Goal: Task Accomplishment & Management: Manage account settings

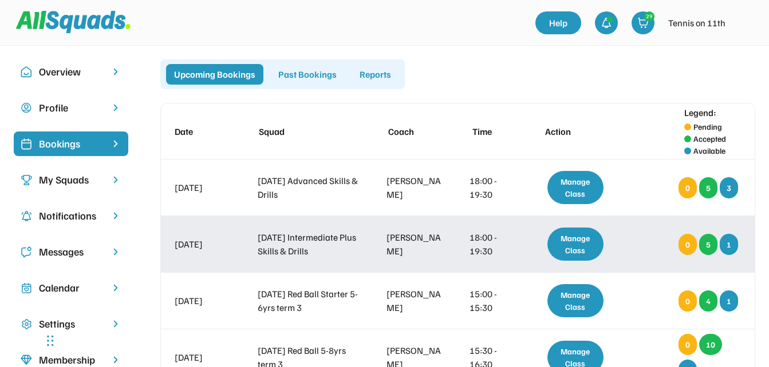
scroll to position [286, 0]
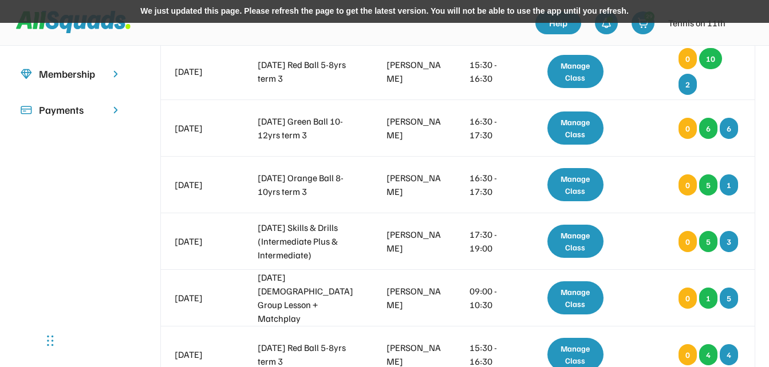
click at [520, 9] on div "We just updated this page. Please refresh the page to get the latest version. Y…" at bounding box center [384, 11] width 769 height 23
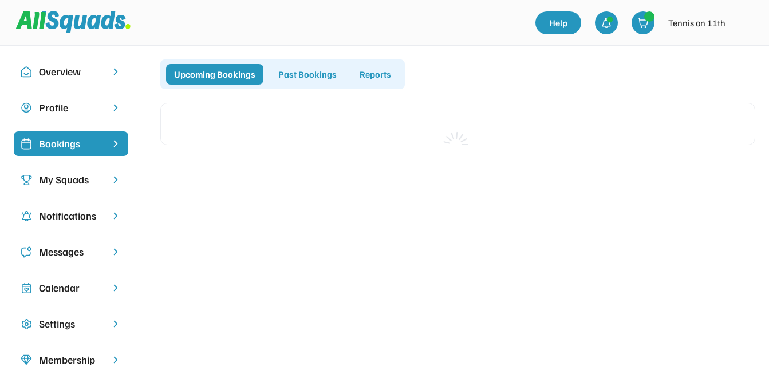
scroll to position [286, 0]
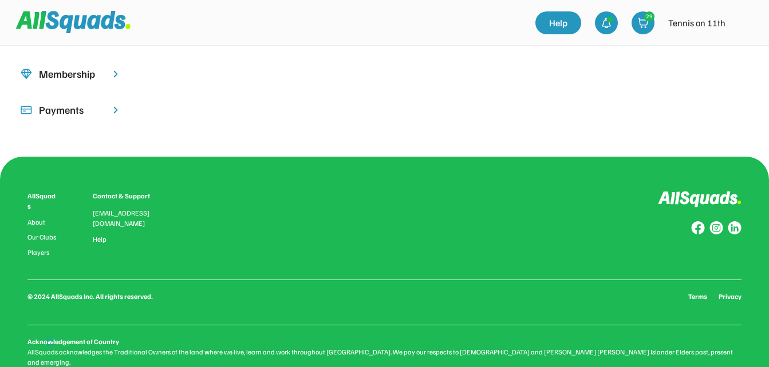
click at [741, 25] on img at bounding box center [743, 22] width 23 height 23
click at [729, 49] on link "Profile" at bounding box center [728, 50] width 68 height 23
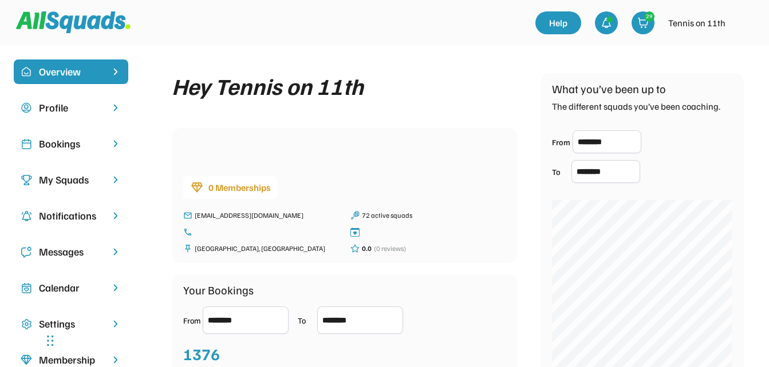
click at [52, 143] on div "Bookings" at bounding box center [71, 143] width 64 height 15
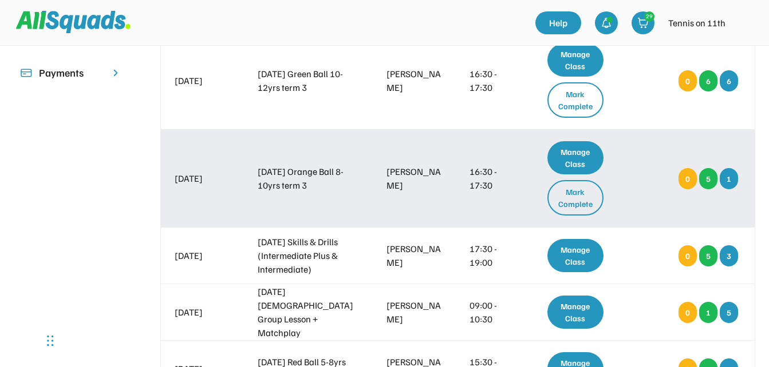
scroll to position [343, 0]
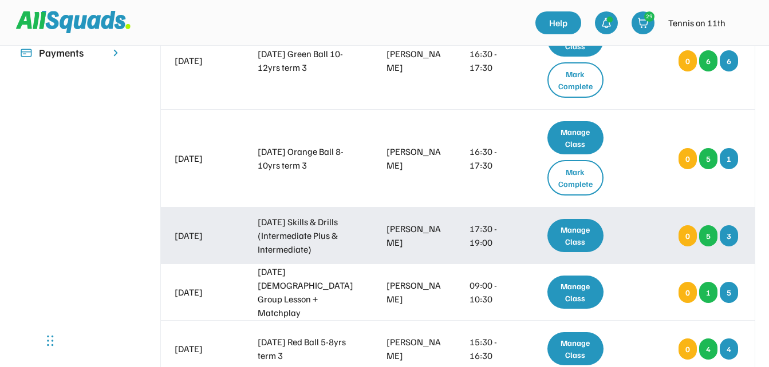
click at [566, 234] on div "Manage Class" at bounding box center [575, 235] width 57 height 33
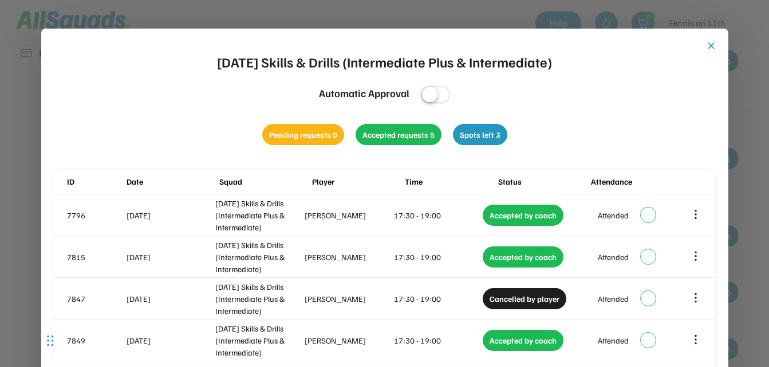
scroll to position [286, 0]
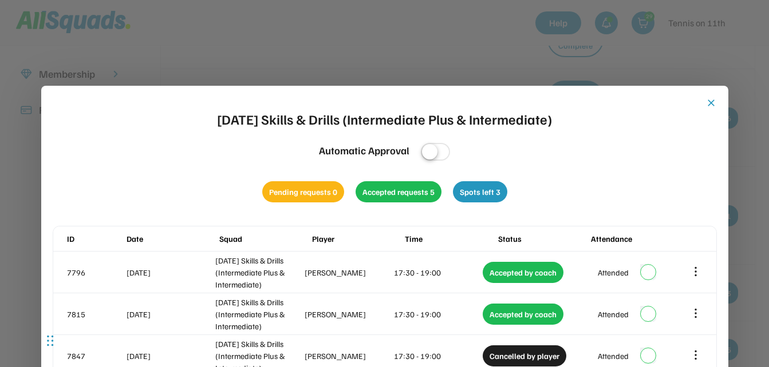
click at [710, 102] on button "close" at bounding box center [710, 102] width 11 height 11
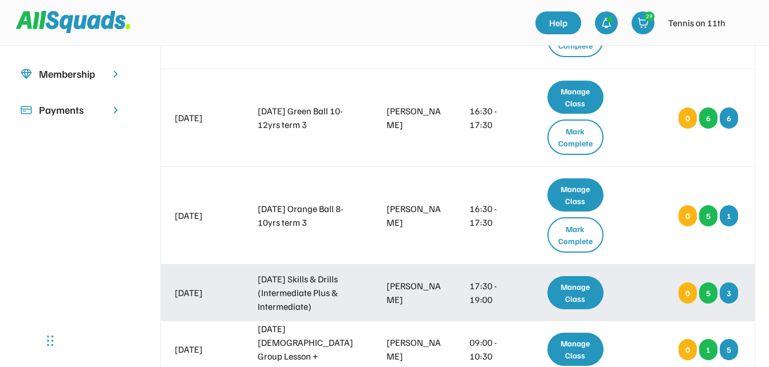
click at [571, 299] on div "Manage Class" at bounding box center [575, 292] width 57 height 33
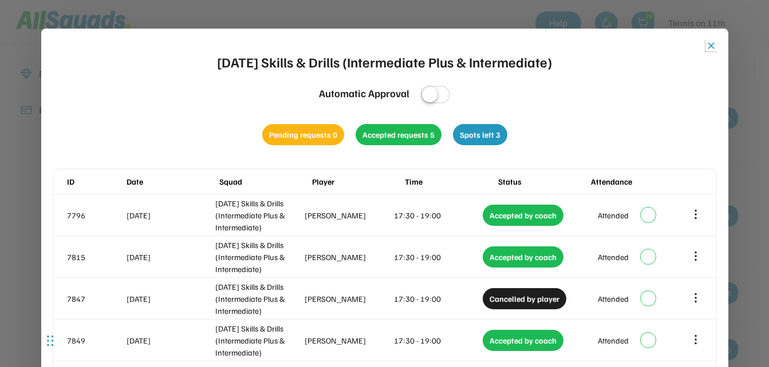
click at [710, 44] on button "close" at bounding box center [710, 45] width 11 height 11
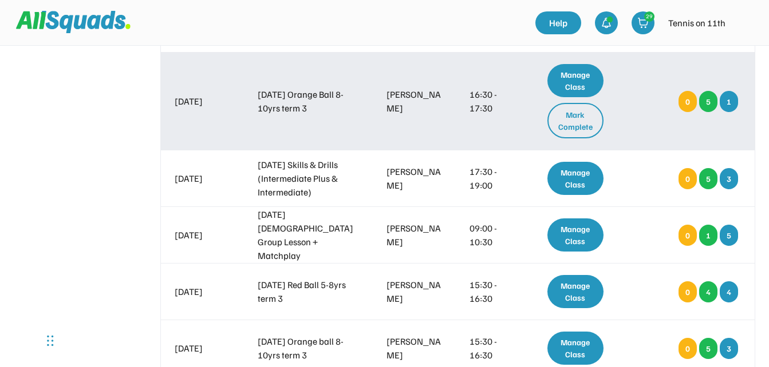
scroll to position [458, 0]
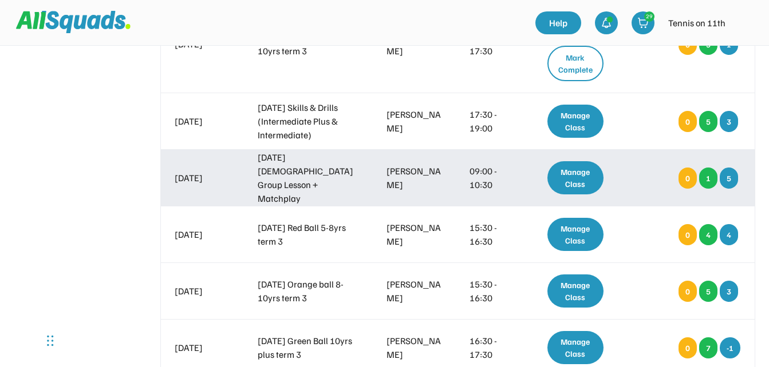
click at [564, 169] on div "Manage Class" at bounding box center [575, 177] width 57 height 33
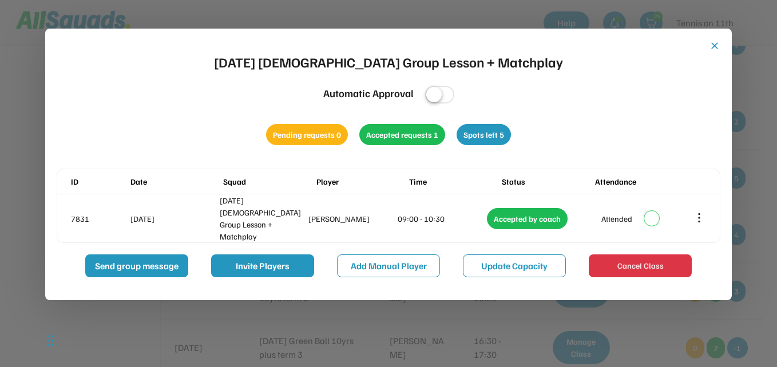
click at [717, 47] on button "close" at bounding box center [714, 45] width 11 height 11
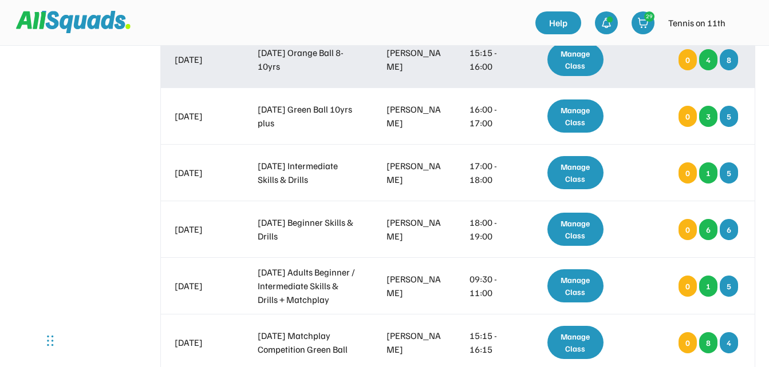
scroll to position [1030, 0]
